Goal: Register for event/course

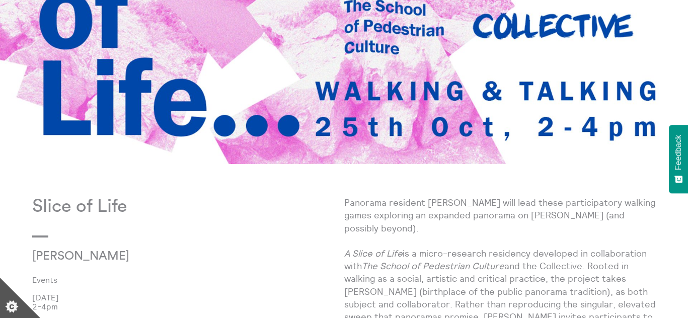
scroll to position [278, 0]
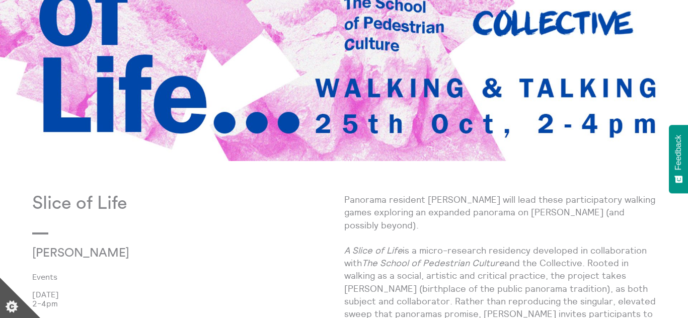
drag, startPoint x: 36, startPoint y: 202, endPoint x: 97, endPoint y: 304, distance: 118.5
copy div "Slice of Life [PERSON_NAME] Events [DATE] 2-4pm"
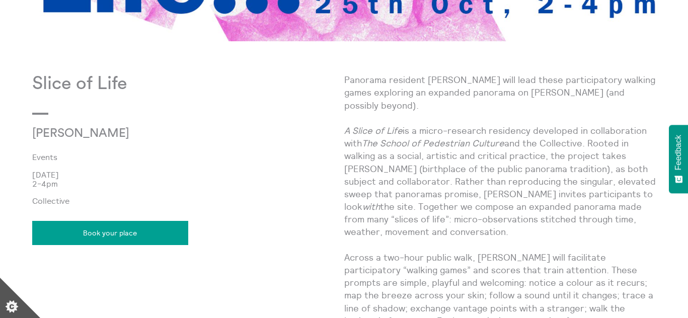
scroll to position [418, 0]
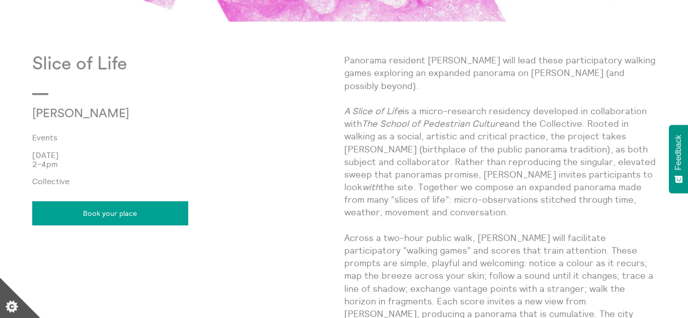
drag, startPoint x: 414, startPoint y: 212, endPoint x: 344, endPoint y: 65, distance: 162.8
click at [344, 65] on p "Panorama resident [PERSON_NAME] will lead these participatory walking games exp…" at bounding box center [500, 282] width 312 height 457
click at [344, 64] on p "Panorama resident Lucas Priest will lead these participatory walking games expl…" at bounding box center [500, 282] width 312 height 457
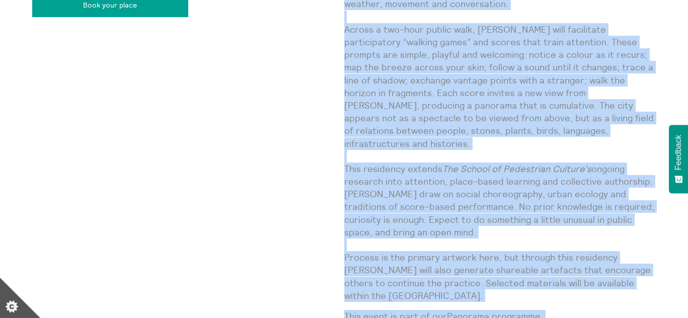
scroll to position [793, 0]
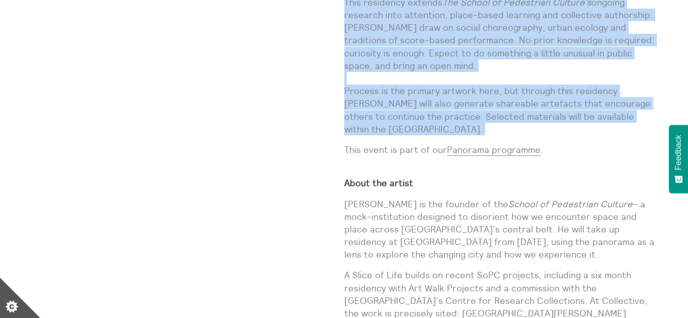
drag, startPoint x: 346, startPoint y: 60, endPoint x: 571, endPoint y: 113, distance: 231.1
click at [571, 113] on div "Panorama resident Lucas Priest will lead these participatory walking games expl…" at bounding box center [500, 29] width 312 height 700
copy div "Panorama resident Lucas Priest will lead these participatory walking games expl…"
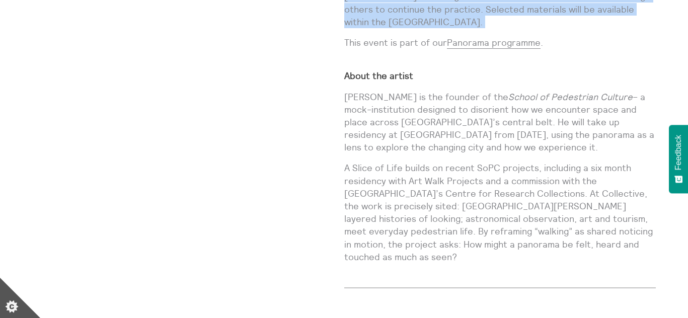
scroll to position [780, 0]
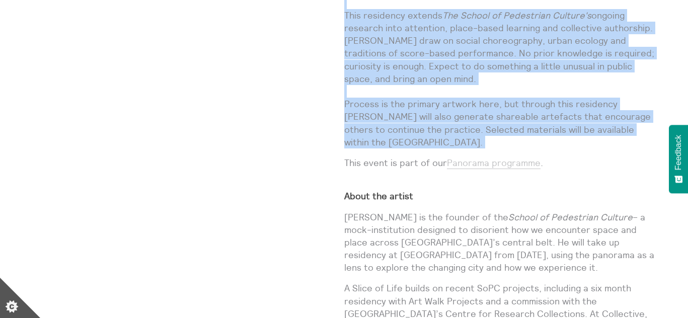
click at [489, 157] on link "Panorama programme" at bounding box center [494, 163] width 94 height 12
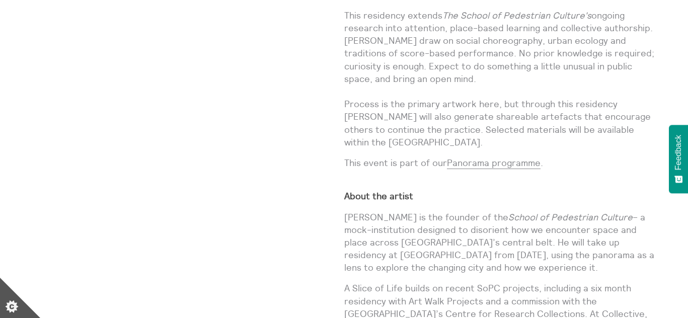
click at [462, 211] on p "Lucas Priest is the founder of the School of Pedestrian Culture – a mock-instit…" at bounding box center [500, 242] width 312 height 63
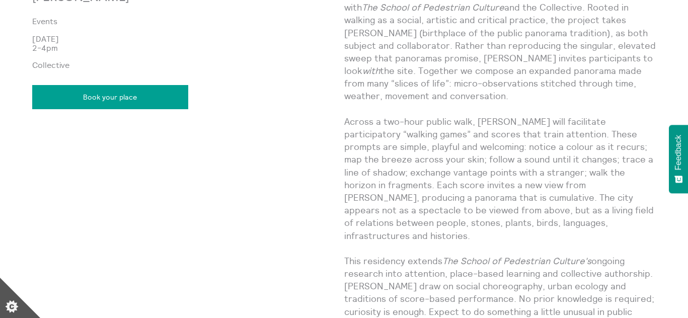
scroll to position [401, 0]
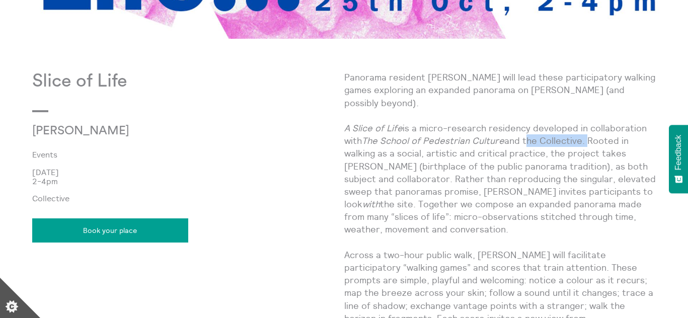
drag, startPoint x: 525, startPoint y: 141, endPoint x: 588, endPoint y: 143, distance: 63.0
click at [588, 143] on p "Panorama resident Lucas Priest will lead these participatory walking games expl…" at bounding box center [500, 299] width 312 height 457
click at [354, 126] on em "A Slice of Life" at bounding box center [373, 128] width 58 height 12
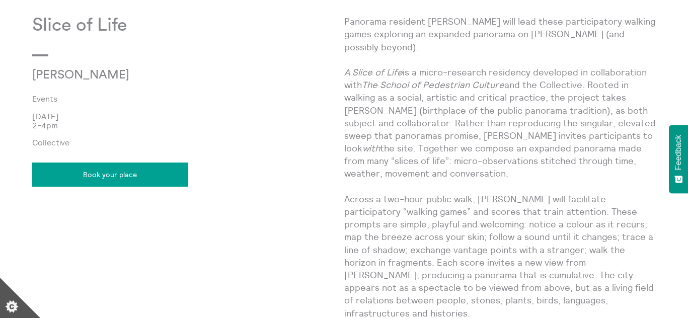
scroll to position [427, 0]
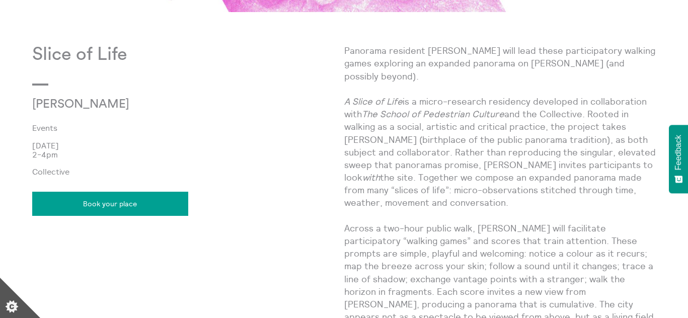
click at [133, 202] on link "Book your place" at bounding box center [110, 204] width 156 height 24
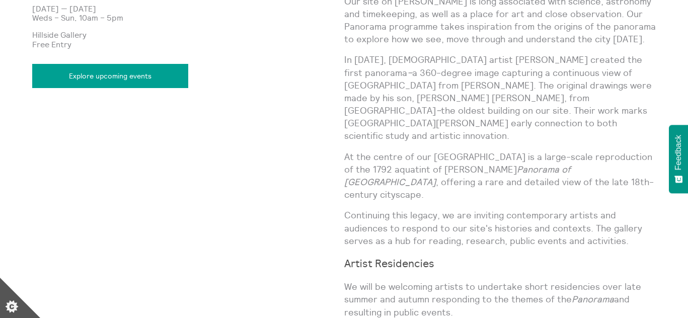
scroll to position [540, 0]
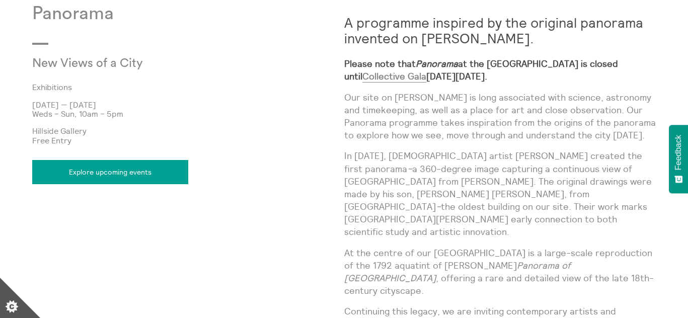
click at [540, 119] on p "Our site on [PERSON_NAME] is long associated with science, astronomy and timeke…" at bounding box center [500, 116] width 312 height 51
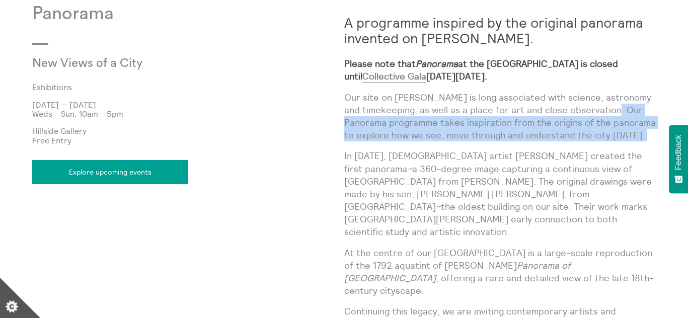
drag, startPoint x: 603, startPoint y: 111, endPoint x: 639, endPoint y: 141, distance: 47.1
click at [639, 141] on div "A programme inspired by the original panorama invented on [PERSON_NAME]. Please…" at bounding box center [500, 281] width 312 height 555
copy div "Our Panorama programme takes inspiration from the origins of the panorama to ex…"
click at [114, 171] on link "Explore upcoming events" at bounding box center [110, 172] width 156 height 24
